Goal: Transaction & Acquisition: Purchase product/service

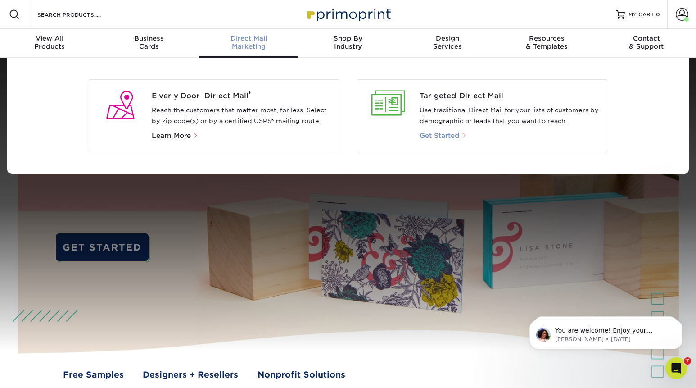
click at [443, 136] on span "Get Started" at bounding box center [440, 136] width 40 height 8
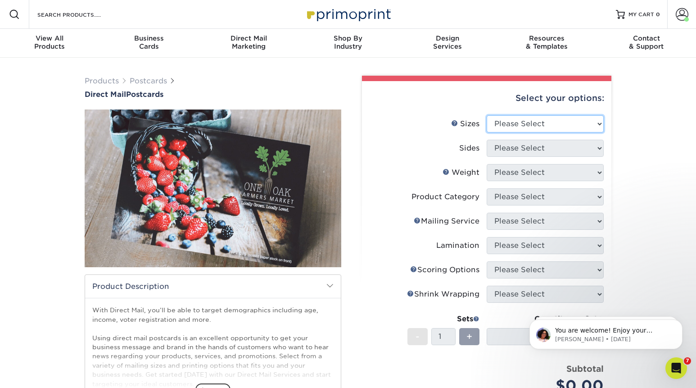
click at [487, 115] on select "Please Select 1.5" x 7" 2" x 4" 2" x 6" 2" x 7" 2" x 8" 2.12" x 5.5" 2.12" x 5.…" at bounding box center [545, 123] width 117 height 17
select select "3.00x5.00"
click option "3" x 5"" at bounding box center [0, 0] width 0 height 0
select select "13abbda7-1d64-4f25-8bb2-c179b224825d"
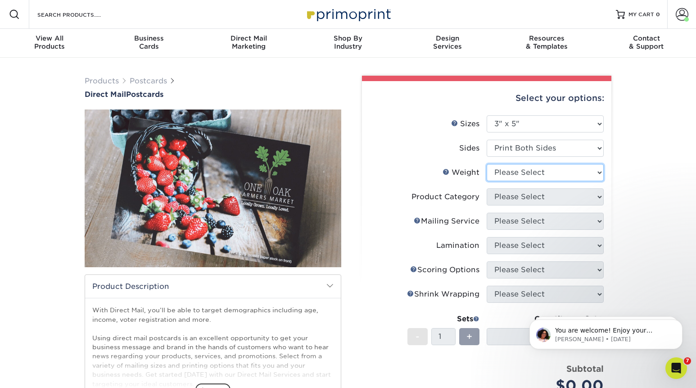
select select "16PT"
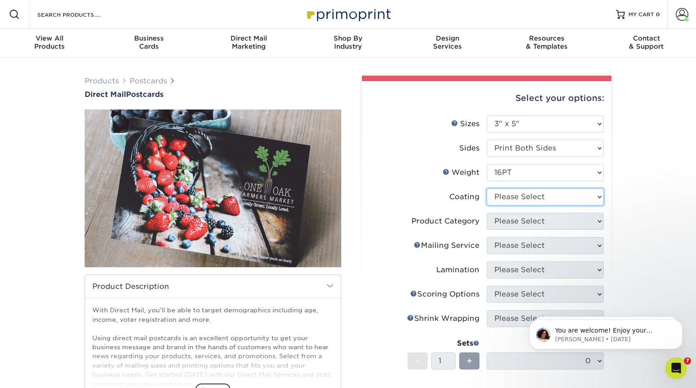
select select "ae367451-b2b8-45df-a344-0f05b6a12993"
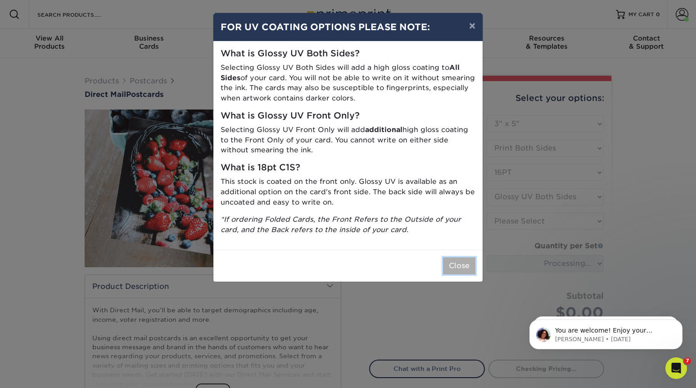
click at [460, 267] on button "Close" at bounding box center [459, 265] width 32 height 17
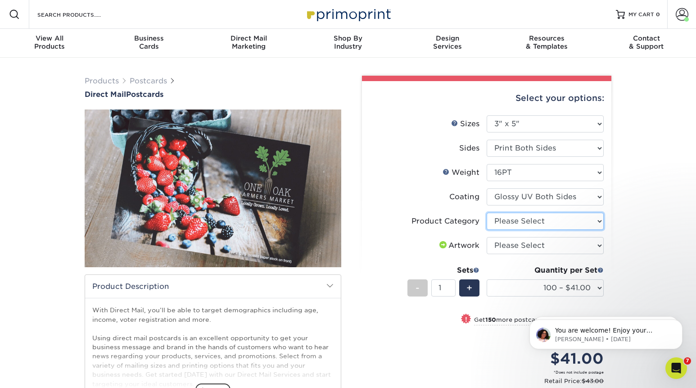
select select "9b7272e0-d6c8-4c3c-8e97-d3a1bcdab858"
click option "Postcards" at bounding box center [0, 0] width 0 height 0
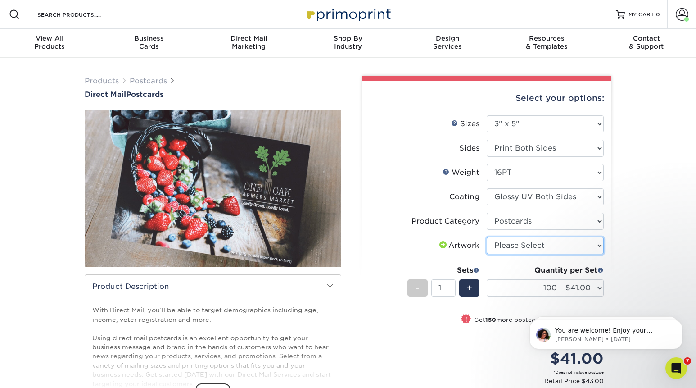
select select "upload"
click option "I will upload files" at bounding box center [0, 0] width 0 height 0
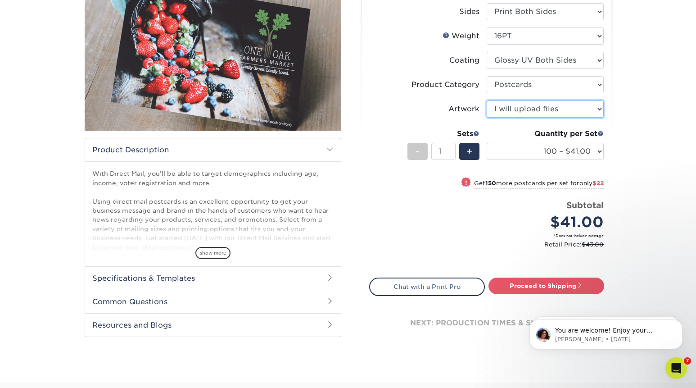
scroll to position [146, 0]
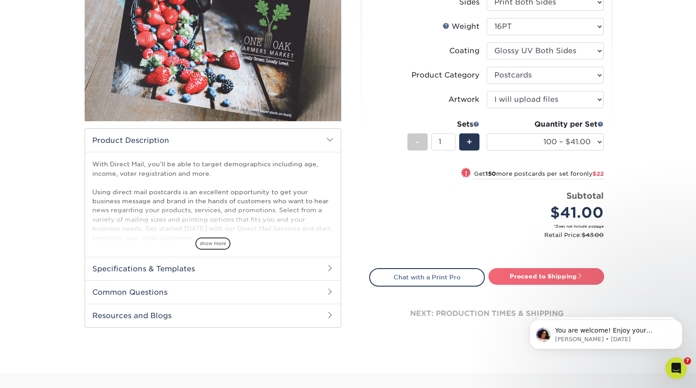
click at [534, 277] on link "Proceed to Shipping" at bounding box center [547, 276] width 116 height 16
type input "Set 1"
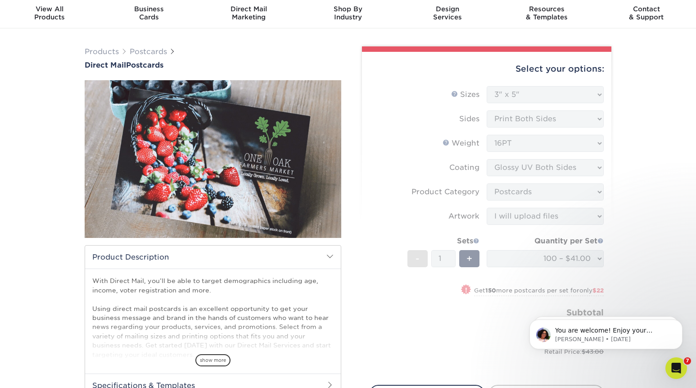
scroll to position [0, 0]
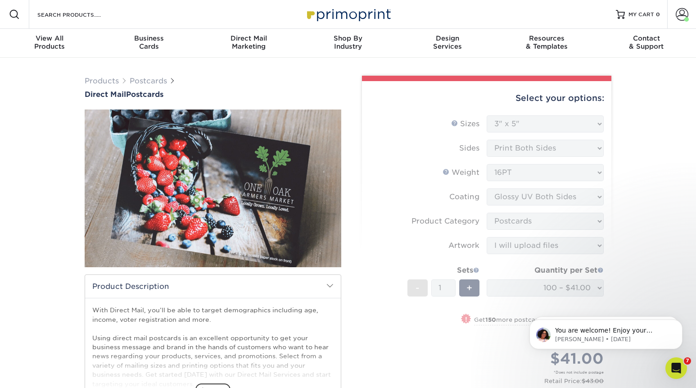
click at [548, 248] on form "Sizes Help Sizes Please Select 1.5" x 7" 2" x 4" 2" x 6" 2" x 7" 2" x 8" 2.12" …" at bounding box center [486, 259] width 235 height 288
click at [554, 282] on form "Sizes Help Sizes Please Select 1.5" x 7" 2" x 4" 2" x 6" 2" x 7" 2" x 8" 2.12" …" at bounding box center [486, 259] width 235 height 288
click at [684, 290] on button "Dismiss notification" at bounding box center [680, 289] width 12 height 12
click at [680, 324] on icon "Dismiss notification" at bounding box center [680, 321] width 5 height 5
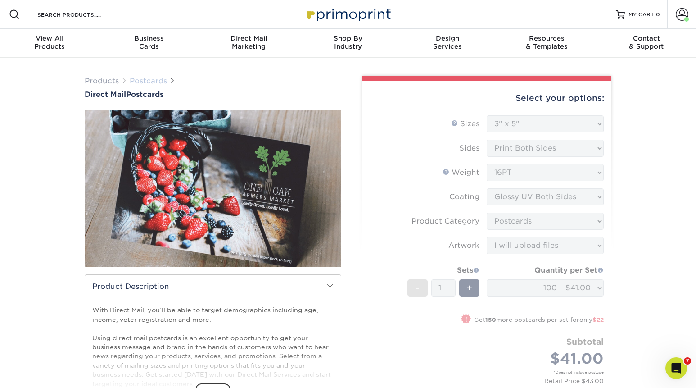
click at [155, 80] on link "Postcards" at bounding box center [148, 81] width 37 height 9
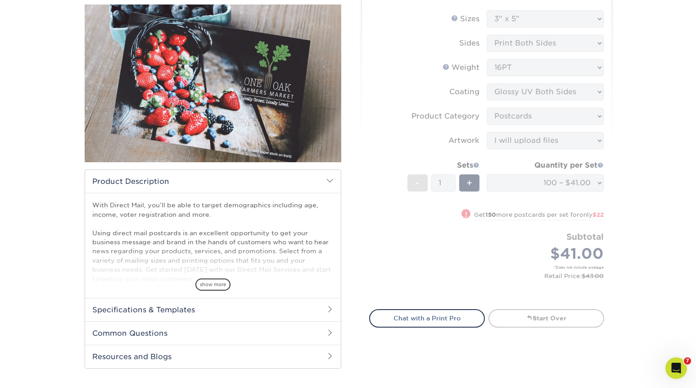
scroll to position [106, 0]
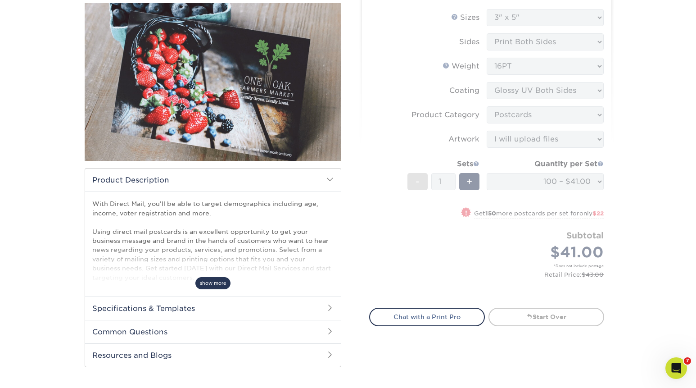
click at [215, 285] on span "show more" at bounding box center [212, 283] width 35 height 12
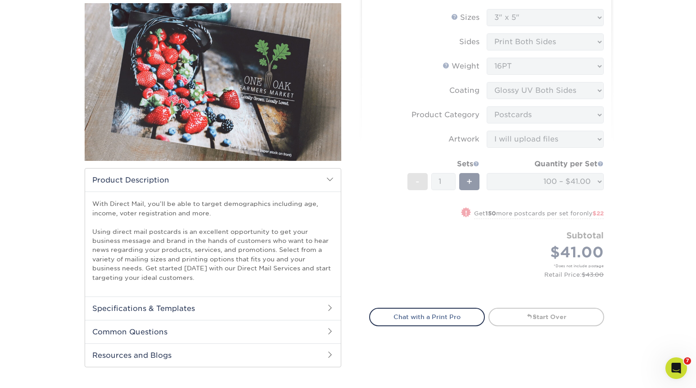
click at [232, 335] on h2 "Common Questions" at bounding box center [213, 331] width 256 height 23
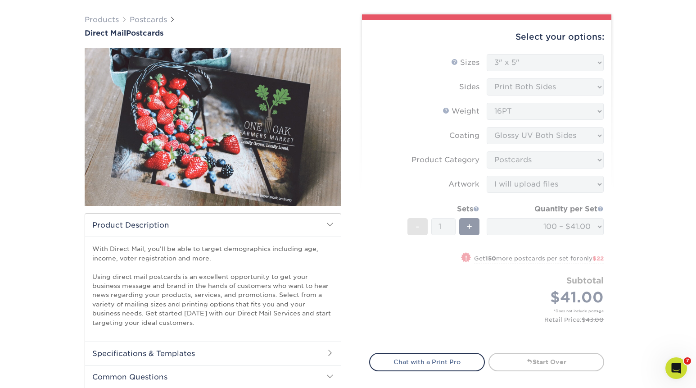
scroll to position [0, 0]
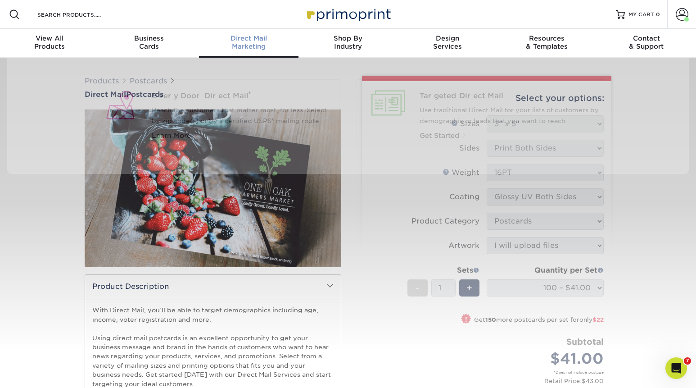
click at [245, 48] on div "Direct Mail Marketing" at bounding box center [249, 42] width 100 height 16
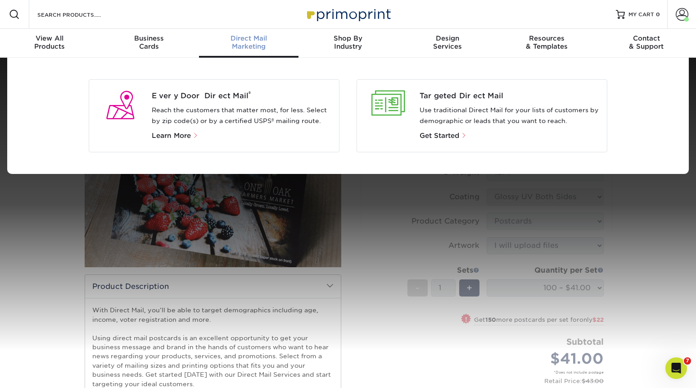
click at [221, 102] on div "Every Door Direct Mail ® Reach the customers that matter most, for less. Select…" at bounding box center [245, 116] width 187 height 50
click at [215, 98] on span "Every Door Direct Mail ®" at bounding box center [242, 96] width 181 height 11
